Goal: Task Accomplishment & Management: Use online tool/utility

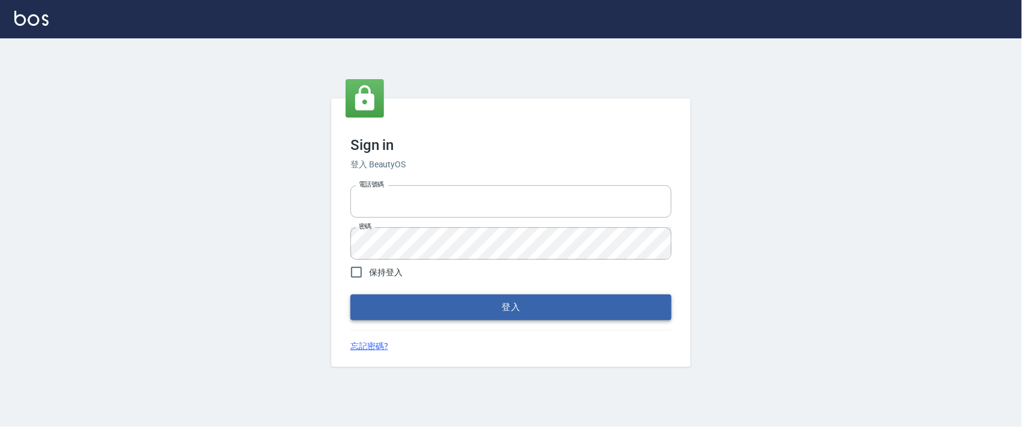
type input "0927987640"
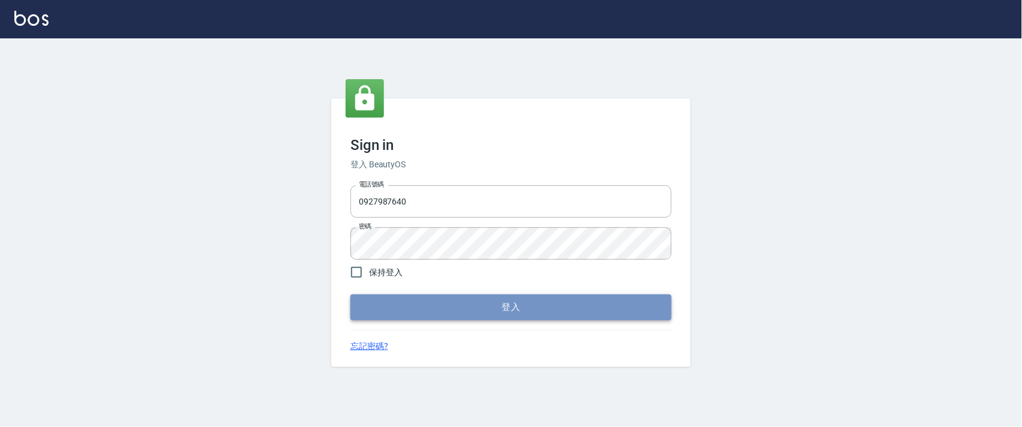
click at [366, 307] on button "登入" at bounding box center [511, 306] width 321 height 25
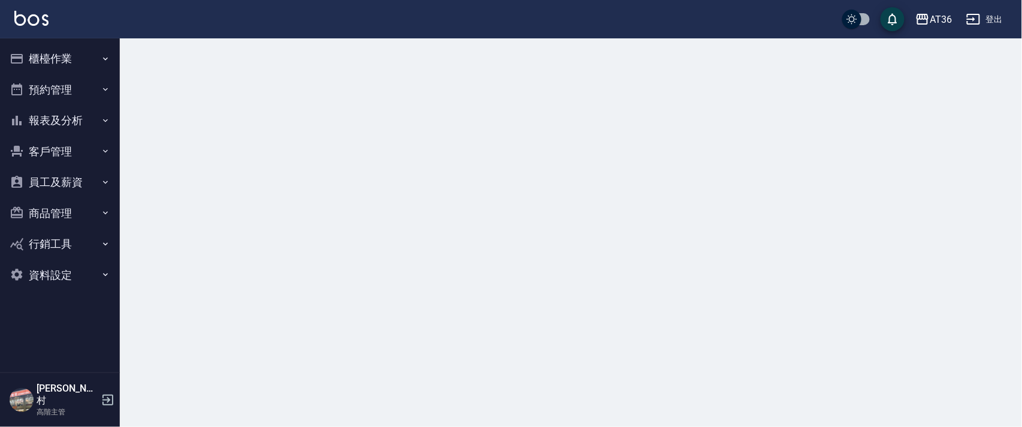
click at [64, 59] on button "櫃檯作業" at bounding box center [60, 58] width 110 height 31
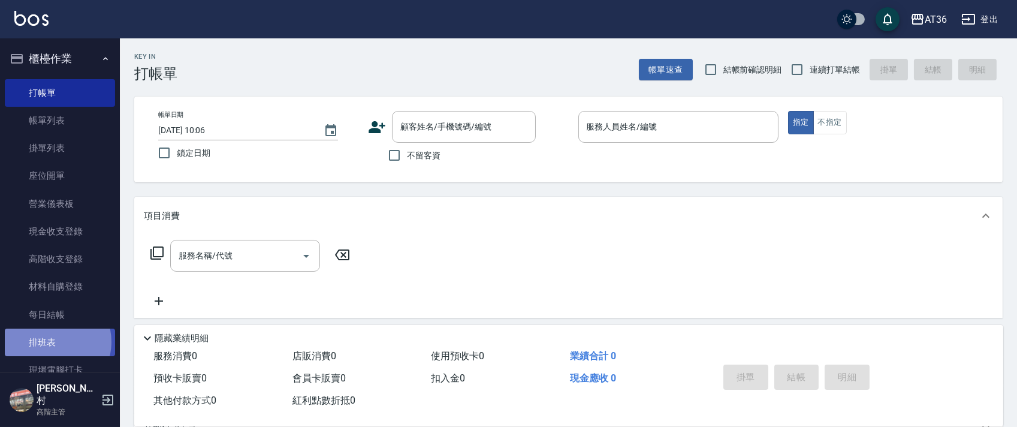
click at [52, 342] on link "排班表" at bounding box center [60, 342] width 110 height 28
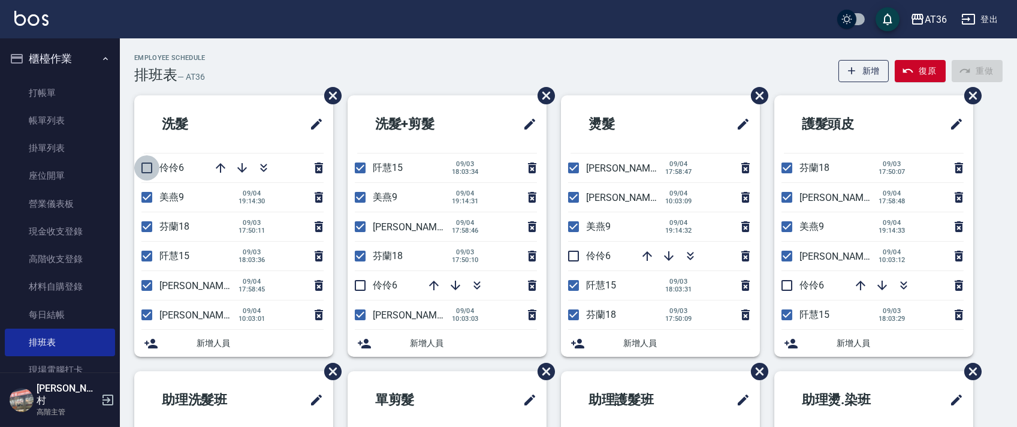
click at [148, 165] on input "checkbox" at bounding box center [146, 167] width 25 height 25
checkbox input "true"
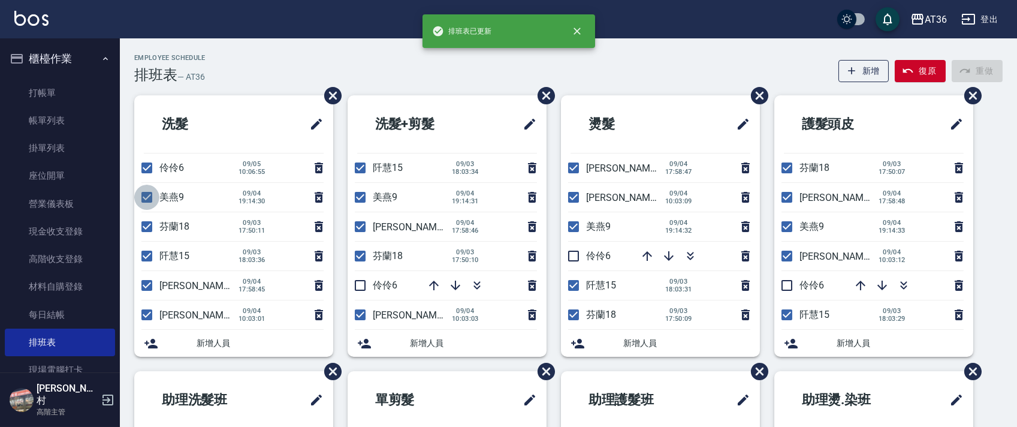
click at [152, 195] on input "checkbox" at bounding box center [146, 197] width 25 height 25
checkbox input "false"
click at [146, 252] on input "checkbox" at bounding box center [146, 255] width 25 height 25
checkbox input "false"
click at [150, 286] on input "checkbox" at bounding box center [146, 285] width 25 height 25
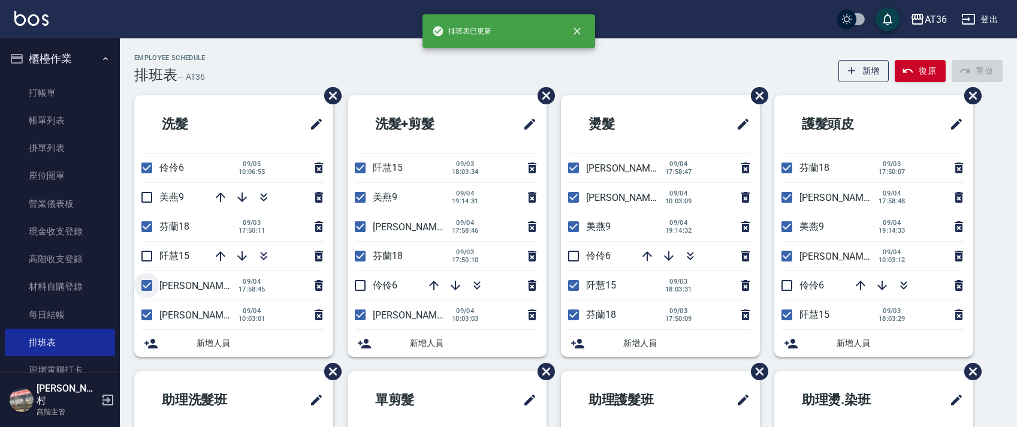
checkbox input "false"
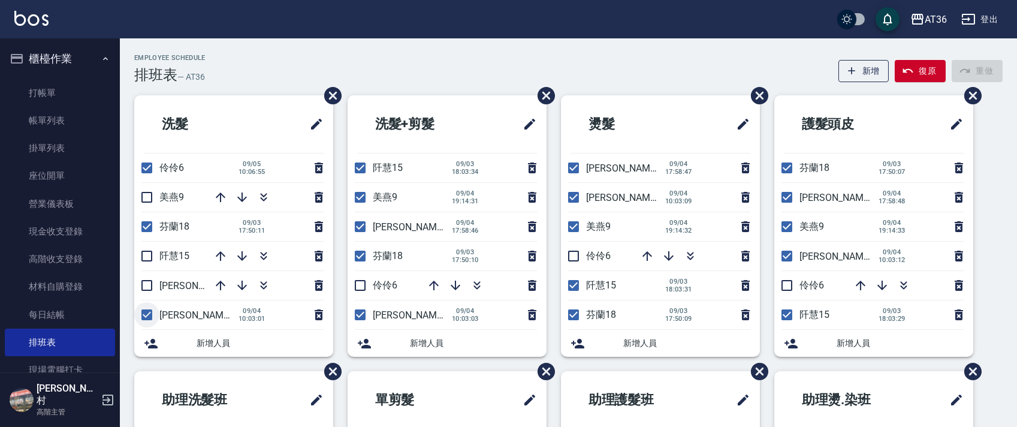
click at [150, 310] on input "checkbox" at bounding box center [146, 314] width 25 height 25
checkbox input "false"
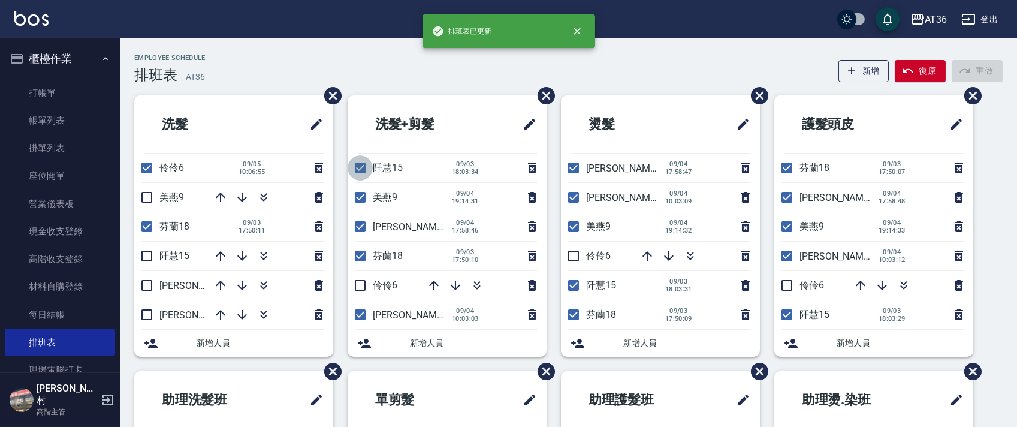
click at [357, 168] on input "checkbox" at bounding box center [360, 167] width 25 height 25
checkbox input "false"
click at [363, 194] on input "checkbox" at bounding box center [360, 197] width 25 height 25
checkbox input "false"
click at [363, 224] on input "checkbox" at bounding box center [360, 226] width 25 height 25
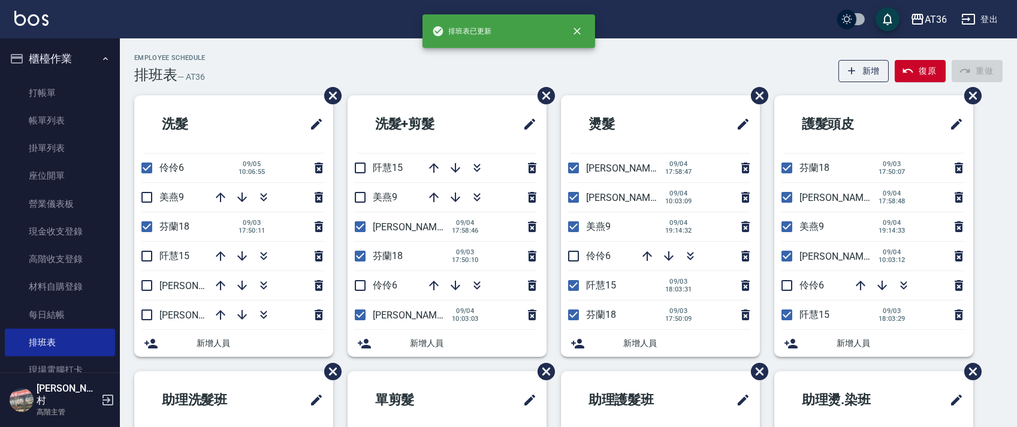
checkbox input "false"
click at [360, 285] on input "checkbox" at bounding box center [360, 285] width 25 height 25
checkbox input "true"
click at [361, 315] on input "checkbox" at bounding box center [360, 314] width 25 height 25
checkbox input "false"
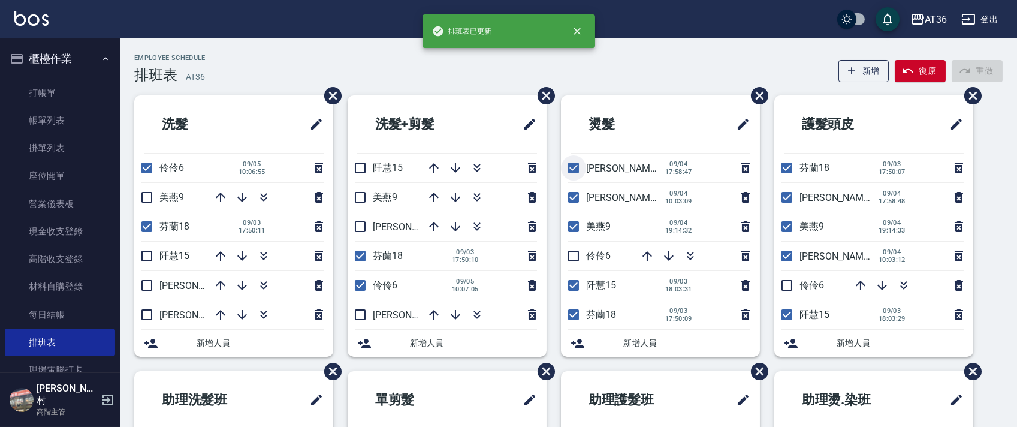
click at [572, 163] on input "checkbox" at bounding box center [573, 167] width 25 height 25
checkbox input "false"
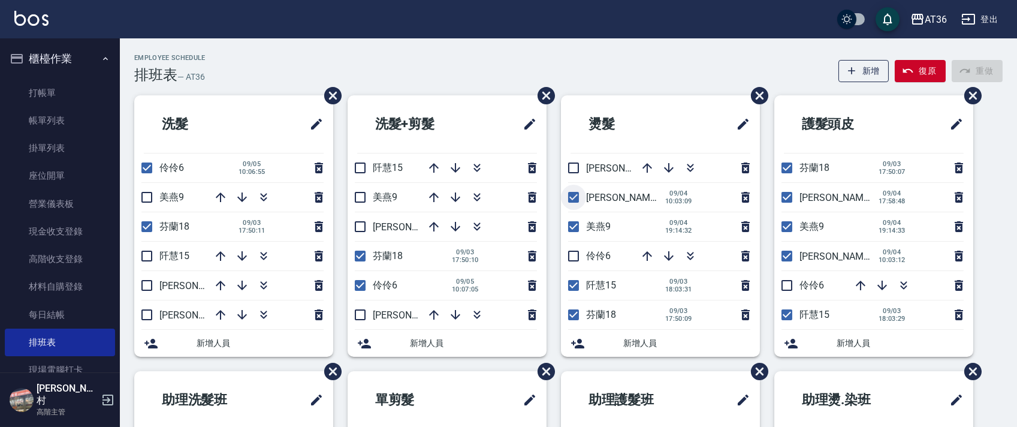
click at [571, 197] on input "checkbox" at bounding box center [573, 197] width 25 height 25
checkbox input "false"
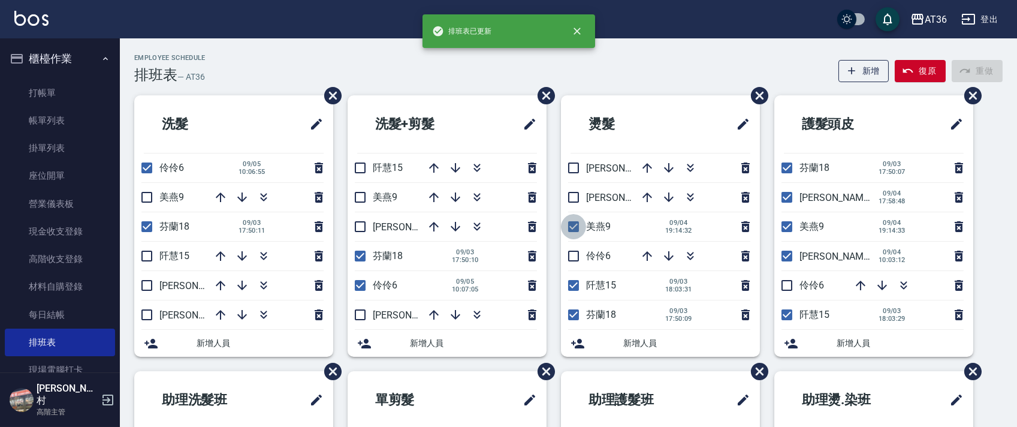
click at [572, 223] on input "checkbox" at bounding box center [573, 226] width 25 height 25
checkbox input "false"
click at [571, 262] on input "checkbox" at bounding box center [573, 255] width 25 height 25
checkbox input "true"
click at [571, 288] on input "checkbox" at bounding box center [573, 285] width 25 height 25
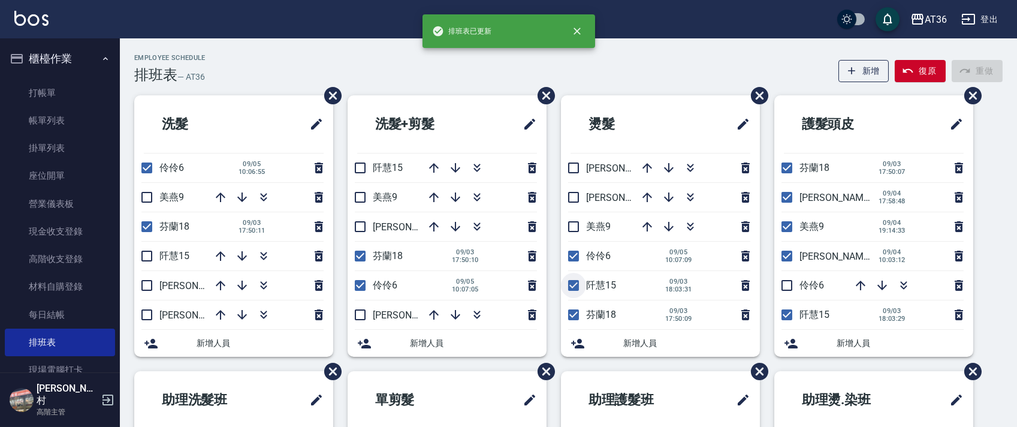
checkbox input "false"
click at [788, 194] on input "checkbox" at bounding box center [786, 197] width 25 height 25
checkbox input "false"
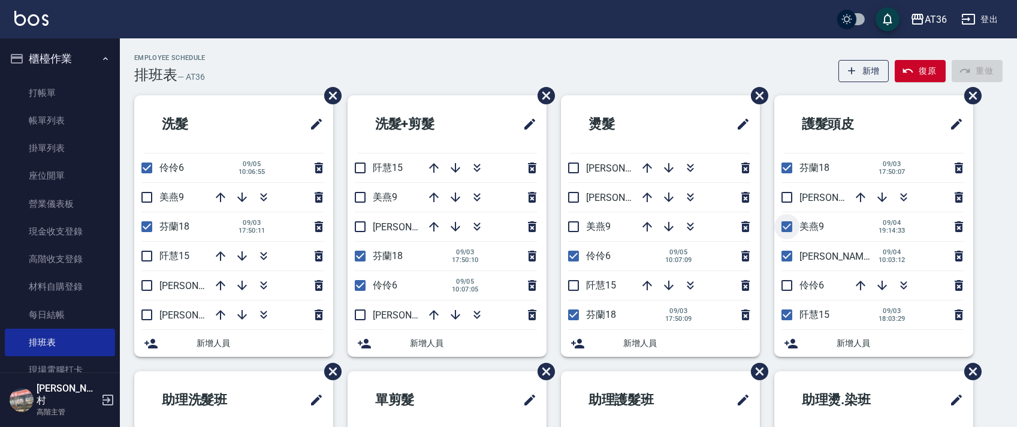
click at [788, 226] on input "checkbox" at bounding box center [786, 226] width 25 height 25
checkbox input "false"
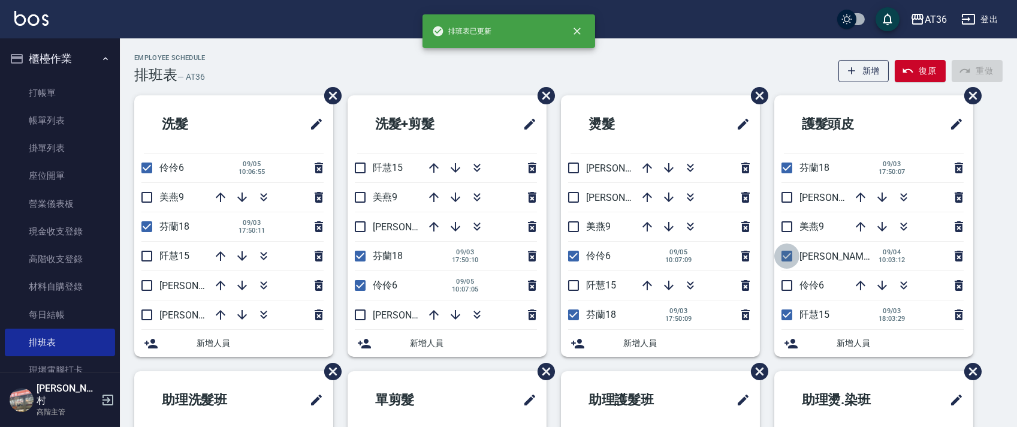
click at [789, 251] on input "checkbox" at bounding box center [786, 255] width 25 height 25
checkbox input "false"
click at [784, 283] on input "checkbox" at bounding box center [786, 285] width 25 height 25
checkbox input "true"
click at [789, 312] on input "checkbox" at bounding box center [786, 314] width 25 height 25
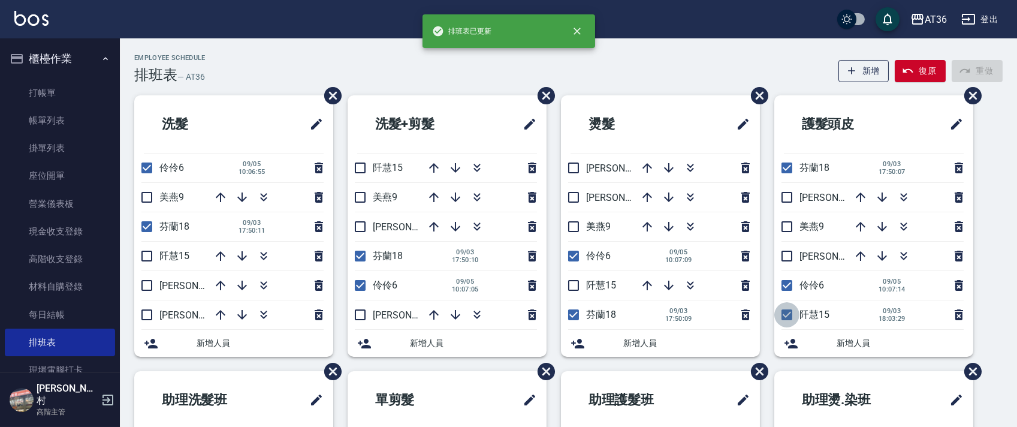
checkbox input "false"
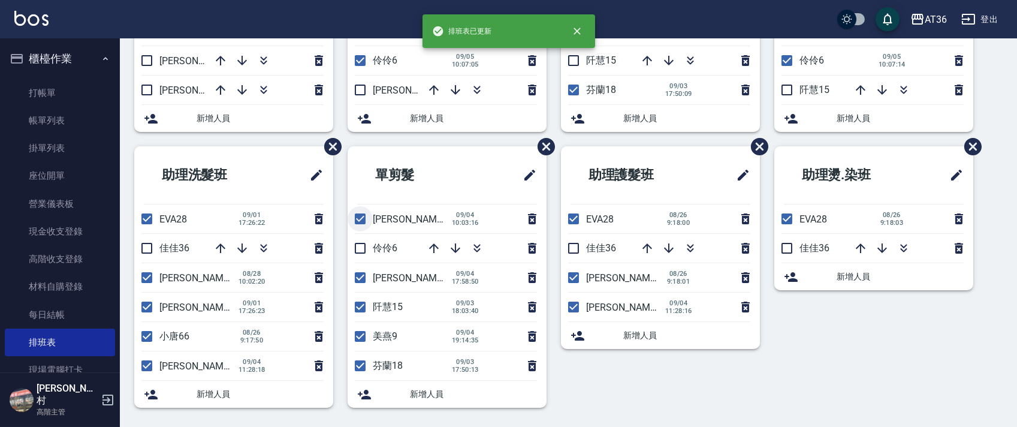
click at [358, 216] on input "checkbox" at bounding box center [360, 218] width 25 height 25
checkbox input "false"
click at [362, 246] on input "checkbox" at bounding box center [360, 248] width 25 height 25
checkbox input "true"
click at [363, 276] on input "checkbox" at bounding box center [360, 277] width 25 height 25
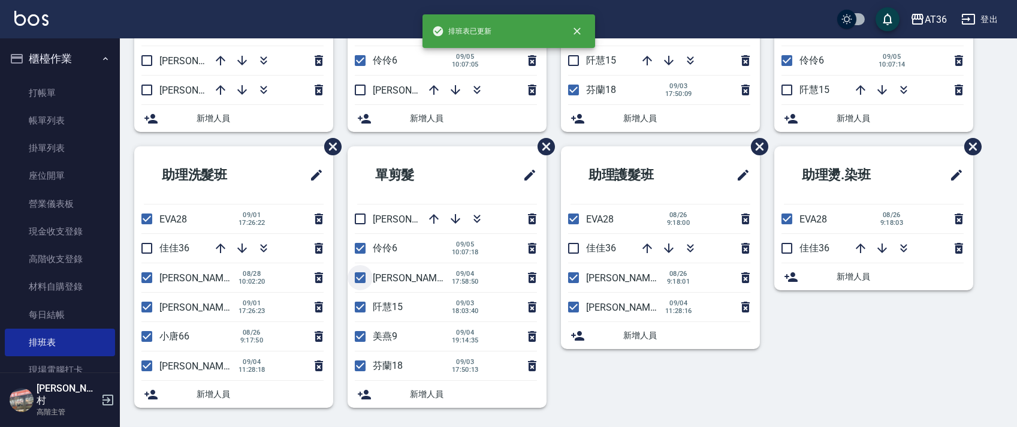
checkbox input "false"
click at [365, 311] on input "checkbox" at bounding box center [360, 306] width 25 height 25
checkbox input "false"
click at [361, 336] on input "checkbox" at bounding box center [360, 336] width 25 height 25
checkbox input "false"
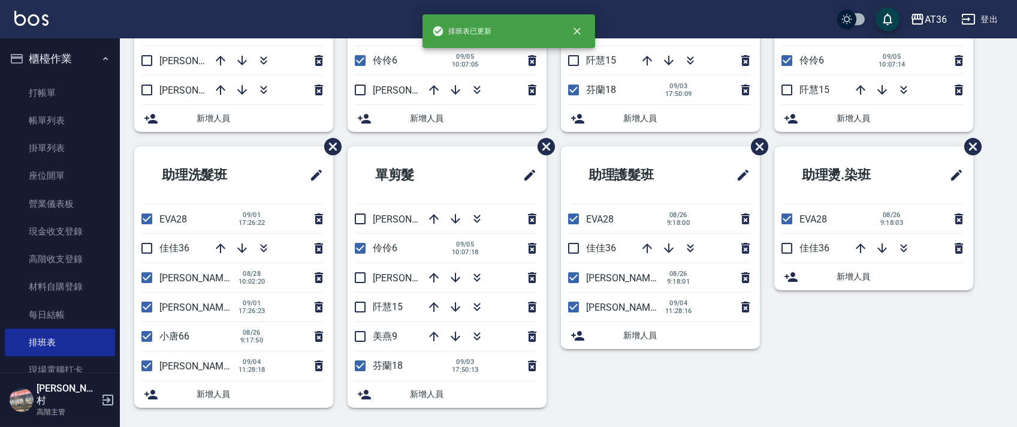
scroll to position [0, 0]
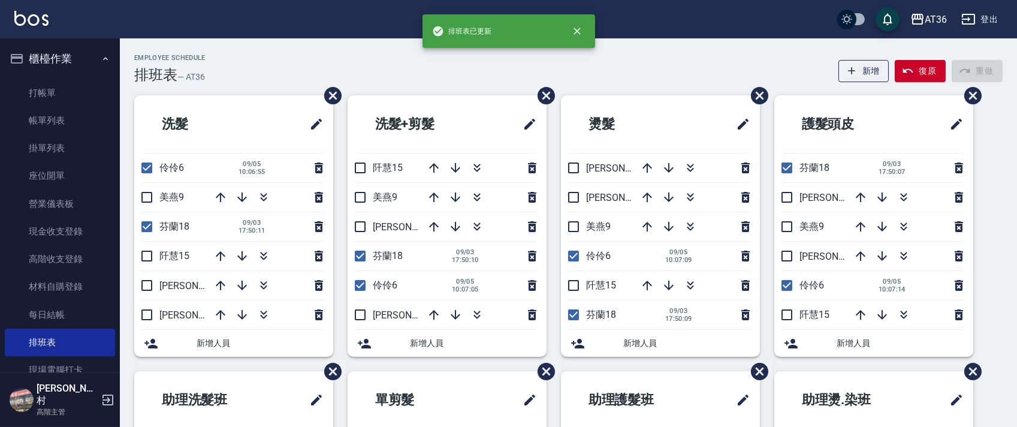
click at [370, 70] on div "Employee Schedule 排班表 — AT36 新增 復原 重做" at bounding box center [568, 68] width 868 height 29
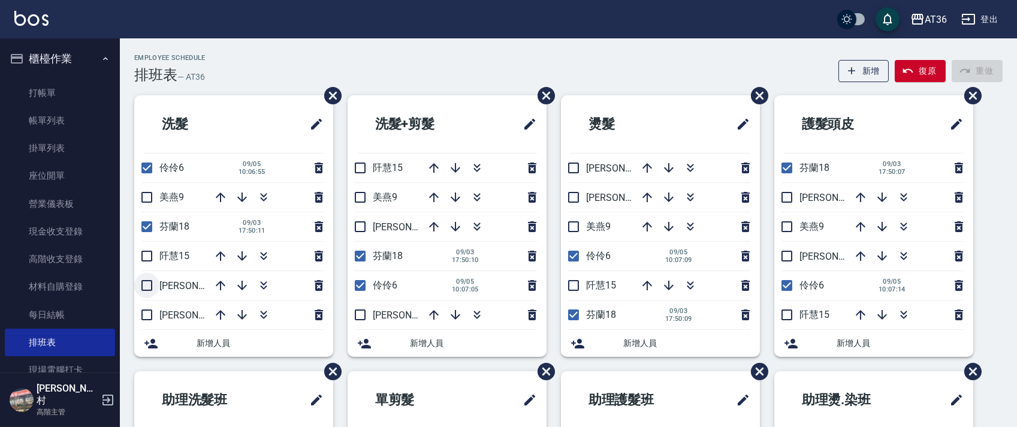
click at [152, 282] on input "checkbox" at bounding box center [146, 285] width 25 height 25
checkbox input "true"
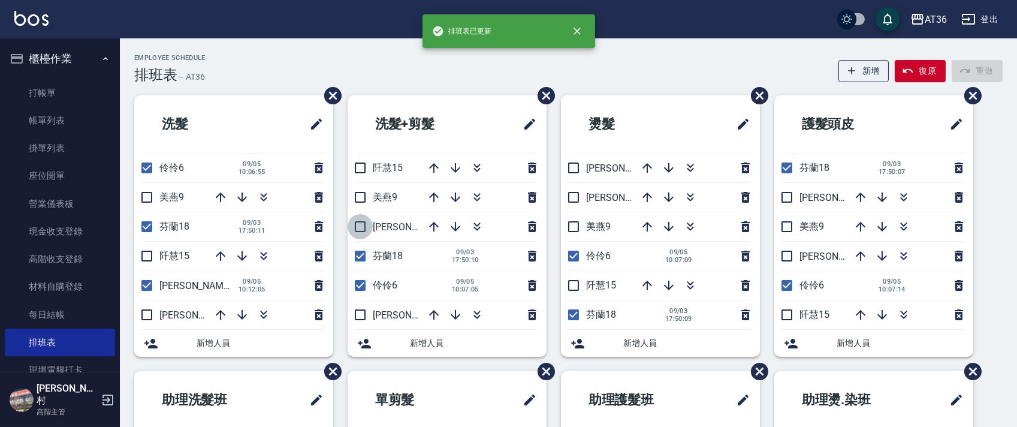
click at [359, 228] on input "checkbox" at bounding box center [360, 226] width 25 height 25
checkbox input "true"
click at [570, 164] on input "checkbox" at bounding box center [573, 167] width 25 height 25
checkbox input "true"
click at [785, 194] on input "checkbox" at bounding box center [786, 197] width 25 height 25
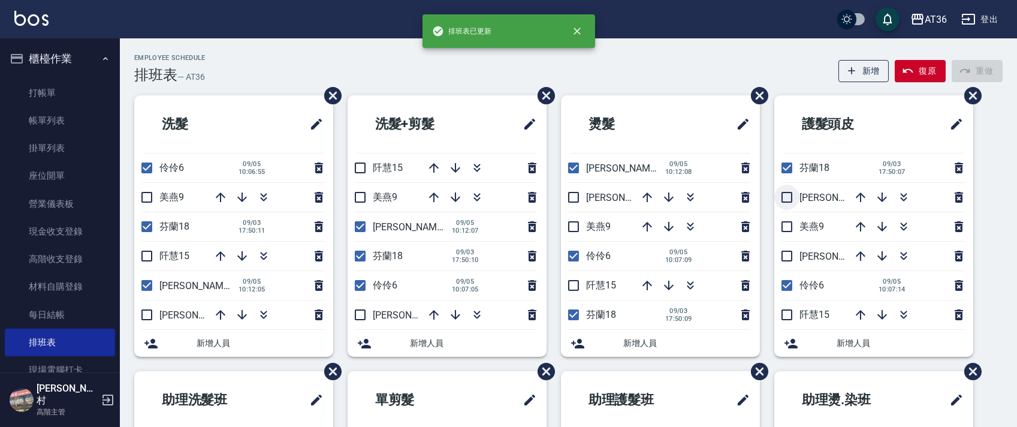
checkbox input "true"
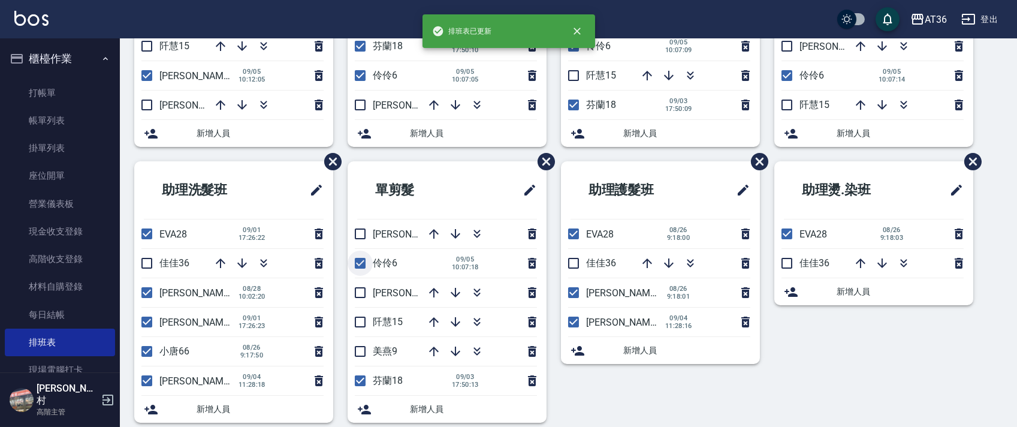
scroll to position [225, 0]
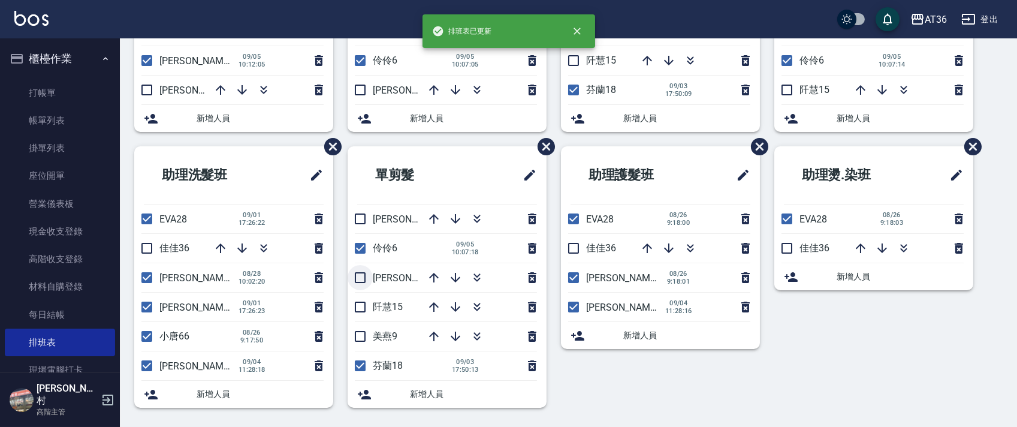
click at [364, 283] on input "checkbox" at bounding box center [360, 277] width 25 height 25
checkbox input "true"
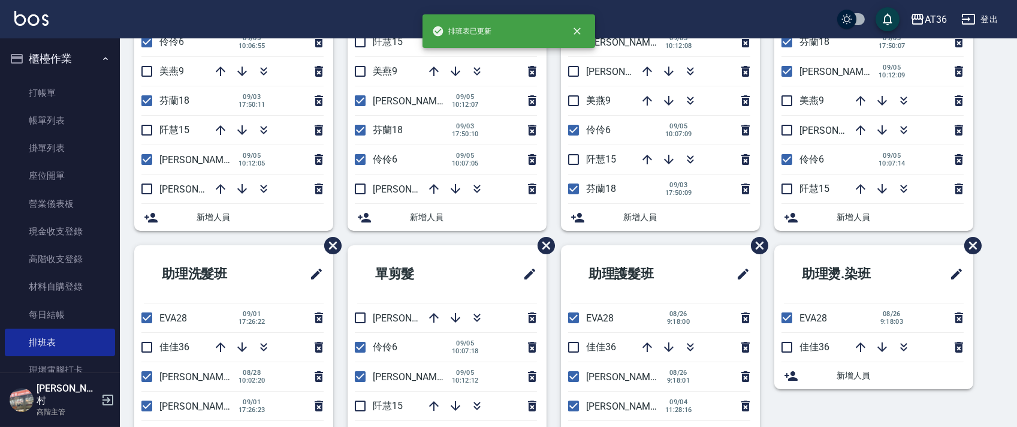
scroll to position [0, 0]
